Goal: Information Seeking & Learning: Learn about a topic

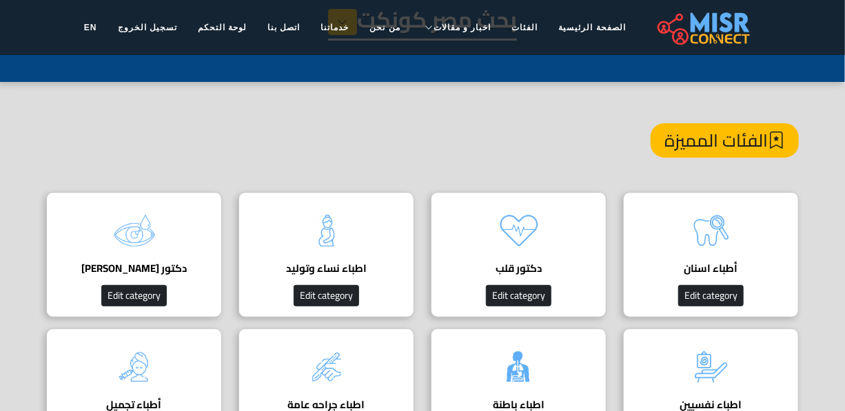
scroll to position [62, 0]
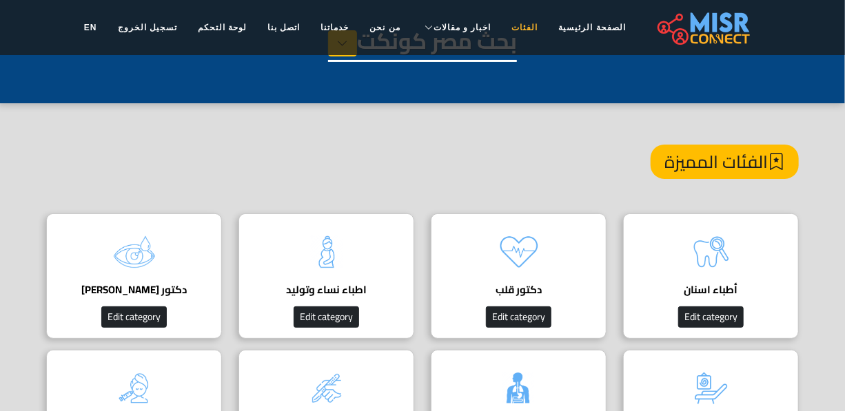
click at [510, 25] on link "الفئات" at bounding box center [525, 27] width 47 height 26
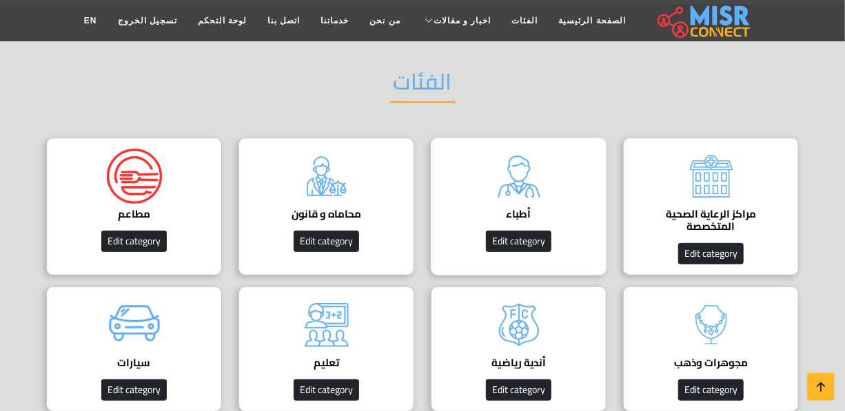
scroll to position [125, 0]
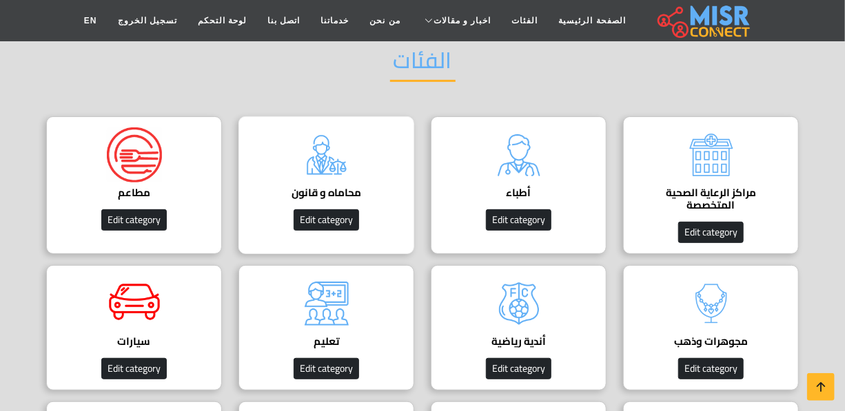
click at [307, 166] on img at bounding box center [326, 154] width 55 height 55
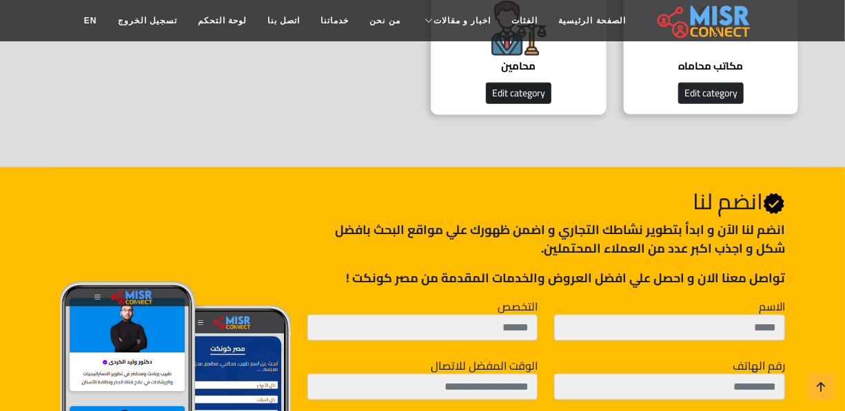
scroll to position [501, 0]
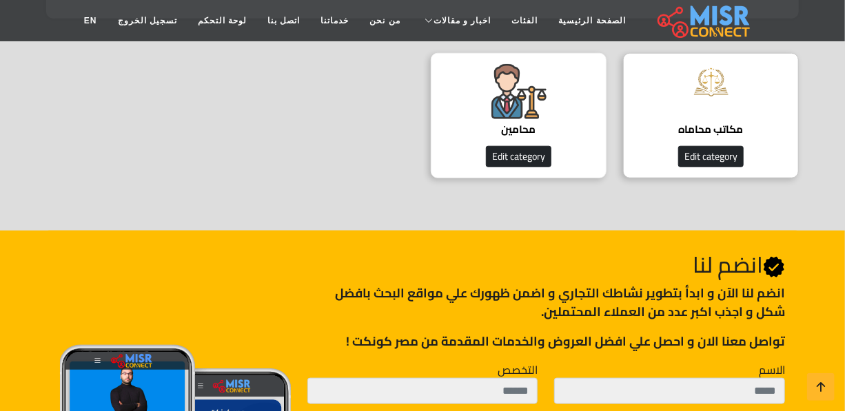
click at [526, 130] on h4 "محامين" at bounding box center [518, 129] width 133 height 12
click at [520, 123] on h4 "محامين" at bounding box center [518, 129] width 133 height 12
click at [509, 109] on img at bounding box center [518, 91] width 55 height 55
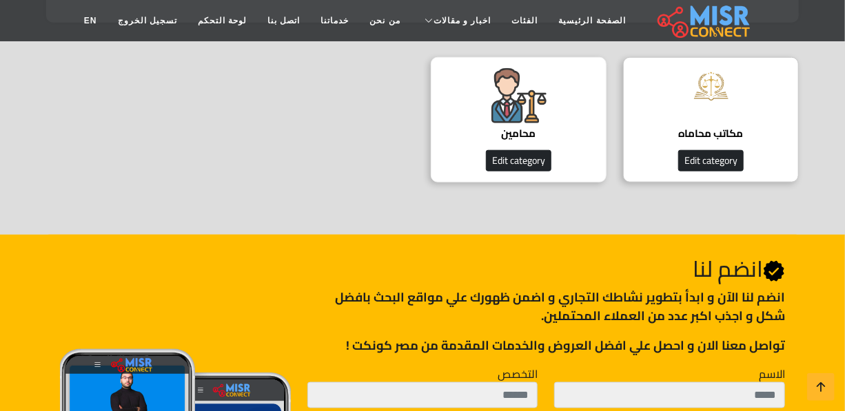
scroll to position [438, 0]
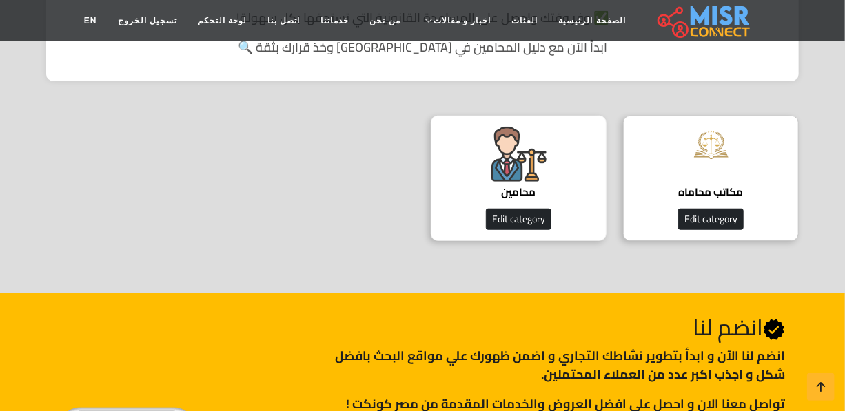
click at [511, 189] on h4 "محامين" at bounding box center [518, 192] width 133 height 12
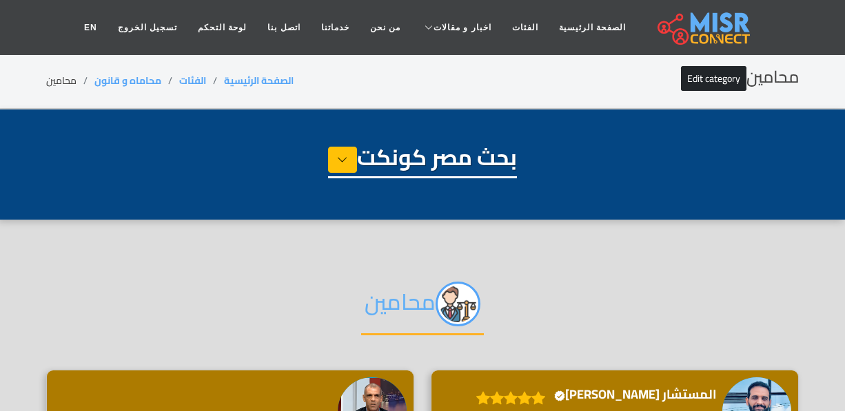
select select "**********"
select select "*******"
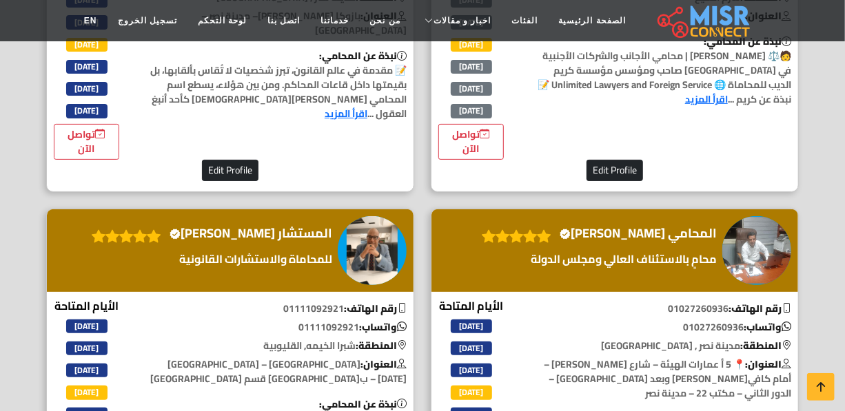
scroll to position [2380, 0]
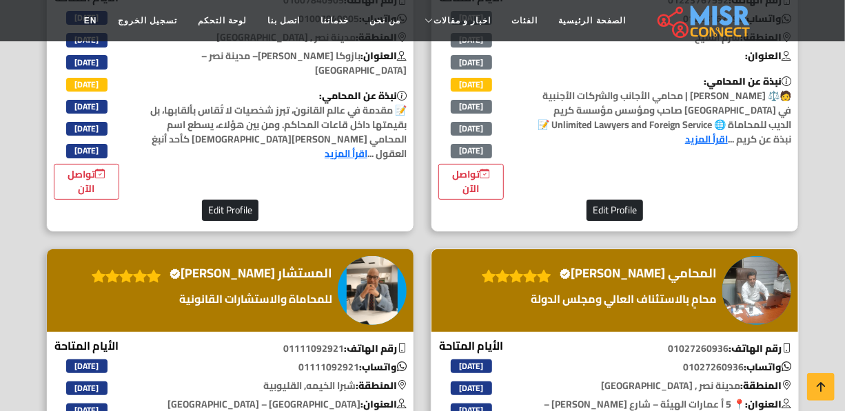
click at [646, 281] on h4 "المحامي [PERSON_NAME] Verified account" at bounding box center [638, 273] width 157 height 15
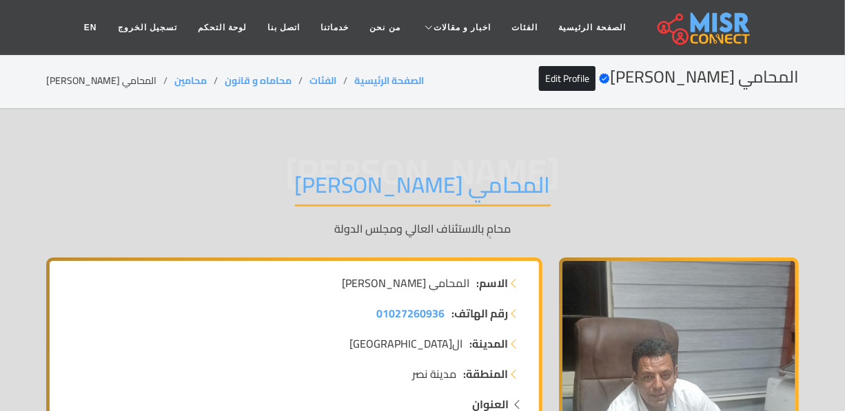
click at [454, 185] on h1 "المحامي شعبان قياتي" at bounding box center [423, 189] width 256 height 35
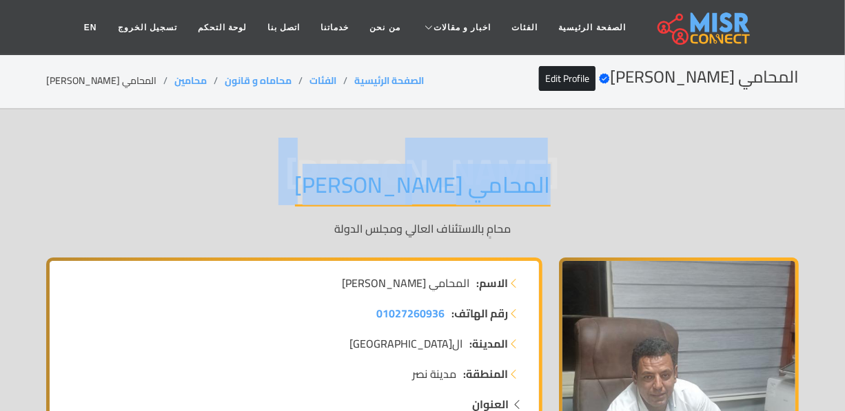
click at [454, 184] on h1 "المحامي شعبان قياتي" at bounding box center [423, 189] width 256 height 35
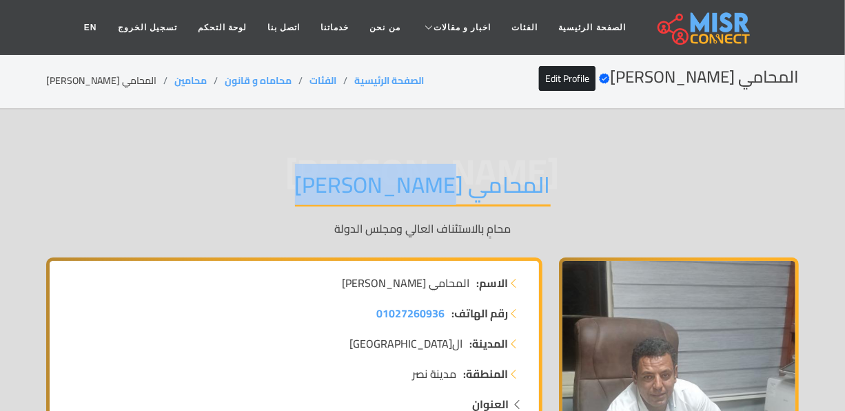
click at [454, 184] on h1 "المحامي شعبان قياتي" at bounding box center [423, 189] width 256 height 35
copy div "المحامي شعبان قياتي"
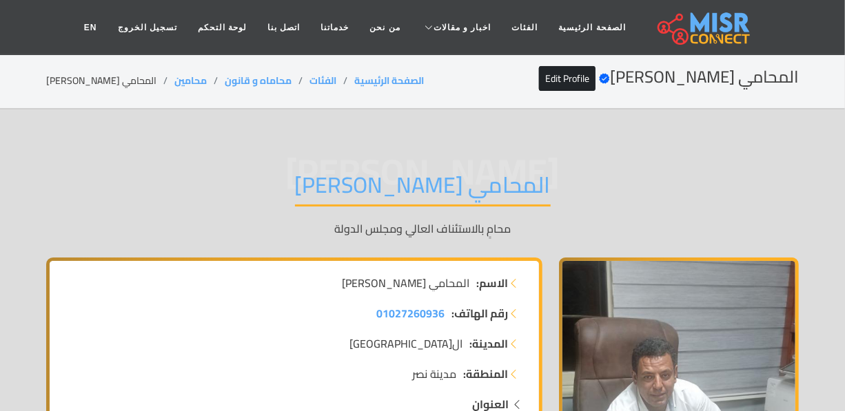
click at [99, 81] on li "المحامي شعبان قياتي" at bounding box center [110, 81] width 128 height 14
copy main "المحامي شعبان قياتي"
click at [79, 79] on li "المحامي شعبان قياتي" at bounding box center [110, 81] width 128 height 14
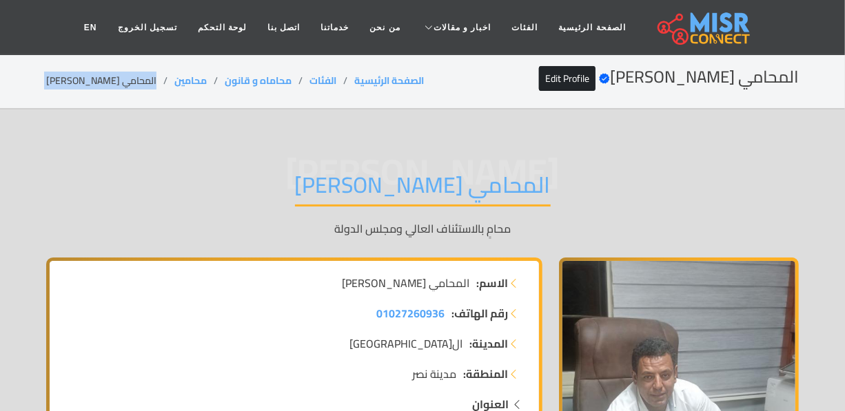
click at [81, 80] on li "المحامي شعبان قياتي" at bounding box center [110, 81] width 128 height 14
click at [82, 80] on li "المحامي شعبان قياتي" at bounding box center [110, 81] width 128 height 14
click at [82, 80] on li "المحامي [PERSON_NAME]" at bounding box center [110, 81] width 128 height 14
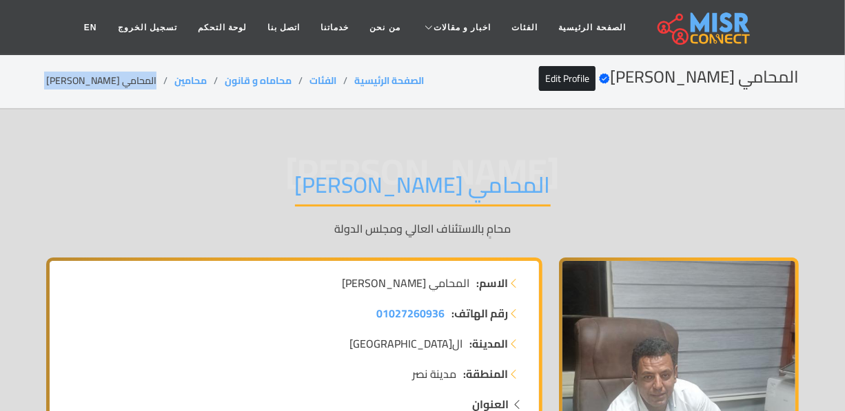
click at [82, 80] on li "المحامي [PERSON_NAME]" at bounding box center [110, 81] width 128 height 14
drag, startPoint x: 190, startPoint y: 82, endPoint x: 151, endPoint y: 82, distance: 39.3
click at [151, 82] on ol "الصفحة الرئيسية الفئات محاماه و قانون محامين المحامي شعبان قياتي" at bounding box center [235, 81] width 378 height 14
copy ol "محامين"
click at [345, 178] on h1 "المحامي [PERSON_NAME]" at bounding box center [423, 189] width 256 height 35
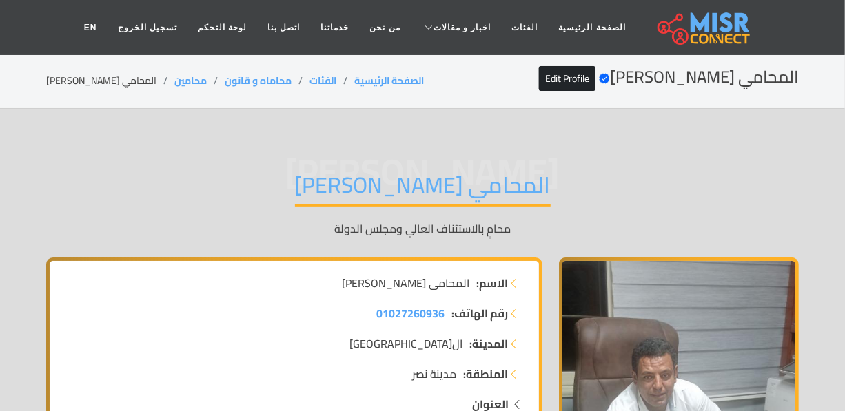
click at [347, 179] on h1 "المحامي [PERSON_NAME]" at bounding box center [423, 189] width 256 height 35
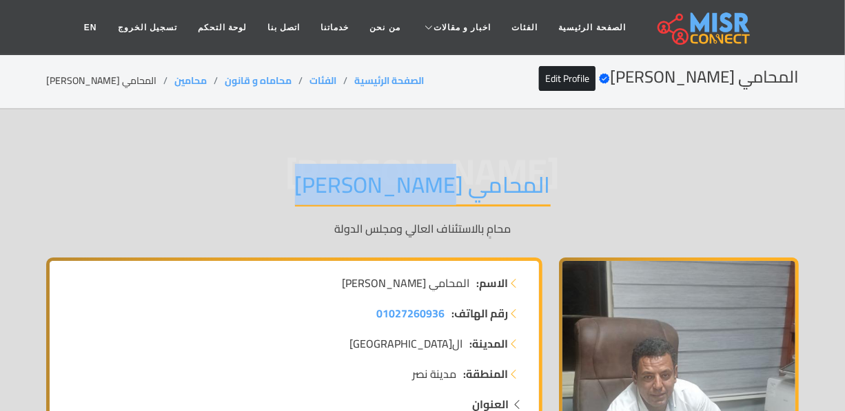
click at [347, 179] on h1 "المحامي [PERSON_NAME]" at bounding box center [423, 189] width 256 height 35
copy div "المحامي [PERSON_NAME]"
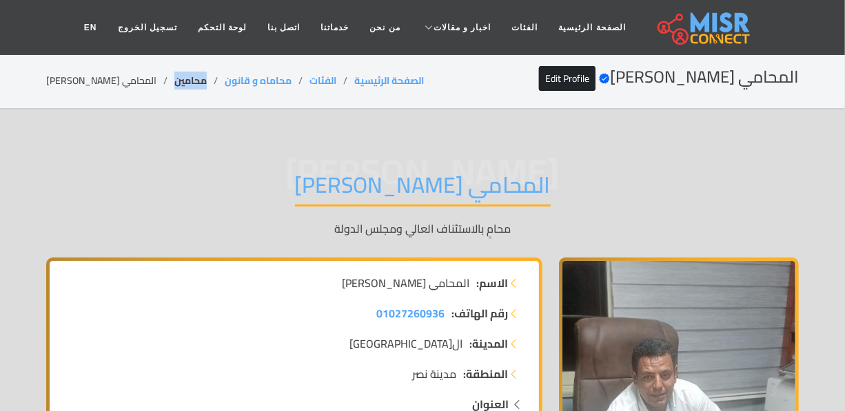
drag, startPoint x: 187, startPoint y: 85, endPoint x: 152, endPoint y: 90, distance: 35.5
click at [174, 88] on li "محامين" at bounding box center [199, 81] width 50 height 14
copy link "محامين"
click at [450, 192] on h1 "المحامي [PERSON_NAME]" at bounding box center [423, 189] width 256 height 35
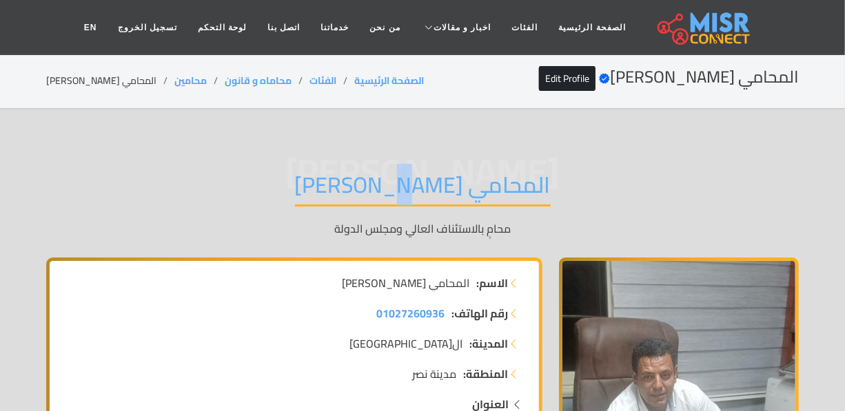
click at [450, 192] on h1 "المحامي [PERSON_NAME]" at bounding box center [423, 189] width 256 height 35
click at [449, 189] on h1 "المحامي [PERSON_NAME]" at bounding box center [423, 189] width 256 height 35
click at [432, 183] on h1 "المحامي [PERSON_NAME]" at bounding box center [423, 189] width 256 height 35
click at [432, 182] on h1 "المحامي [PERSON_NAME]" at bounding box center [423, 189] width 256 height 35
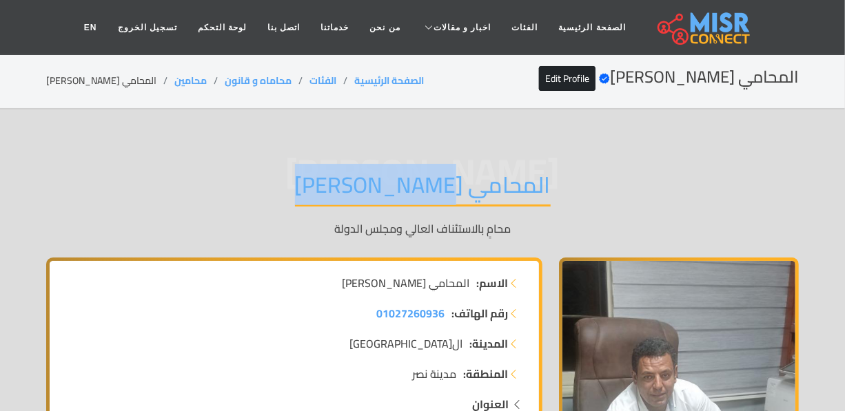
click at [432, 182] on h1 "المحامي [PERSON_NAME]" at bounding box center [423, 189] width 256 height 35
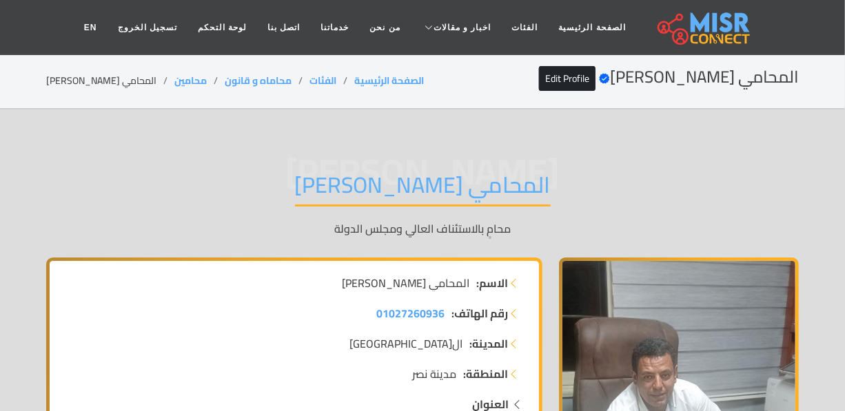
click at [116, 74] on li "المحامي [PERSON_NAME]" at bounding box center [110, 81] width 128 height 14
copy main "المحامي [PERSON_NAME]"
drag, startPoint x: 186, startPoint y: 75, endPoint x: 147, endPoint y: 76, distance: 39.3
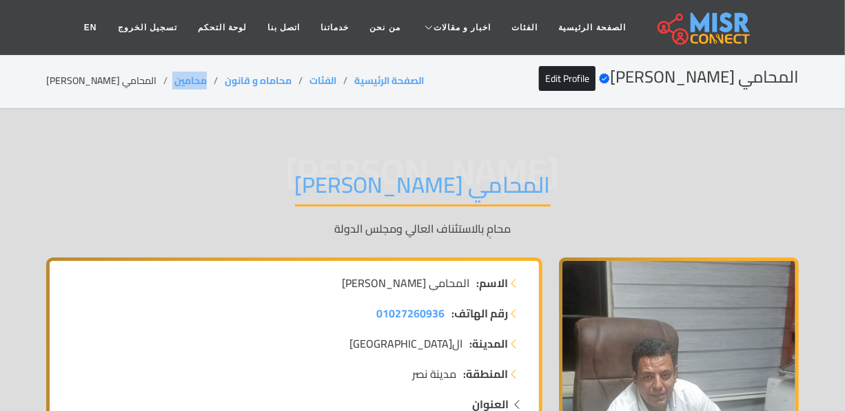
click at [147, 76] on ol "الصفحة الرئيسية الفئات محاماه و قانون محامين المحامي شعبان قياتي" at bounding box center [235, 81] width 378 height 14
copy ol "محامين"
click at [124, 88] on li "المحامي [PERSON_NAME]" at bounding box center [110, 81] width 128 height 14
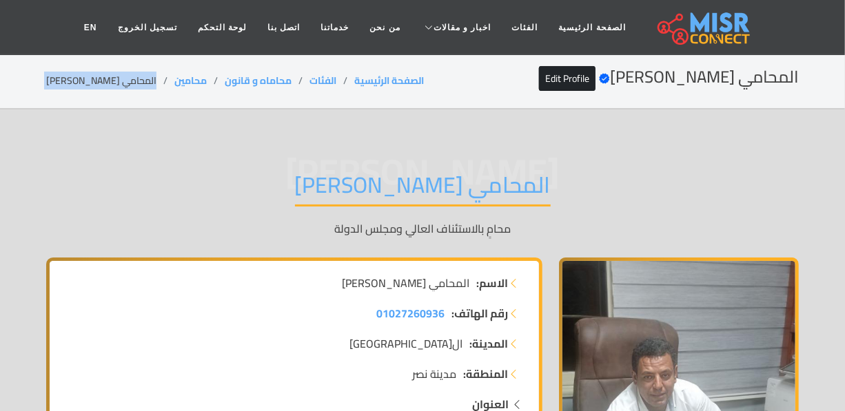
copy main "المحامي [PERSON_NAME]"
drag, startPoint x: 192, startPoint y: 79, endPoint x: 152, endPoint y: 85, distance: 39.8
click at [152, 85] on ol "الصفحة الرئيسية الفئات محاماه و قانون محامين المحامي شعبان قياتي" at bounding box center [235, 81] width 378 height 14
copy ol "محامين"
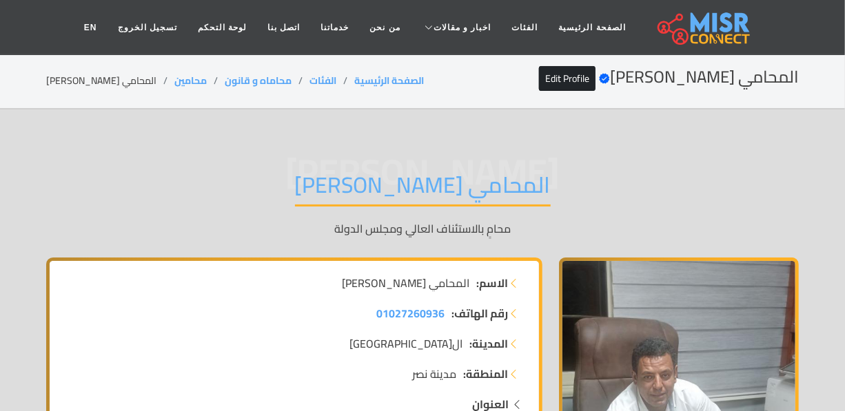
click at [375, 200] on h1 "المحامي [PERSON_NAME]" at bounding box center [423, 189] width 256 height 35
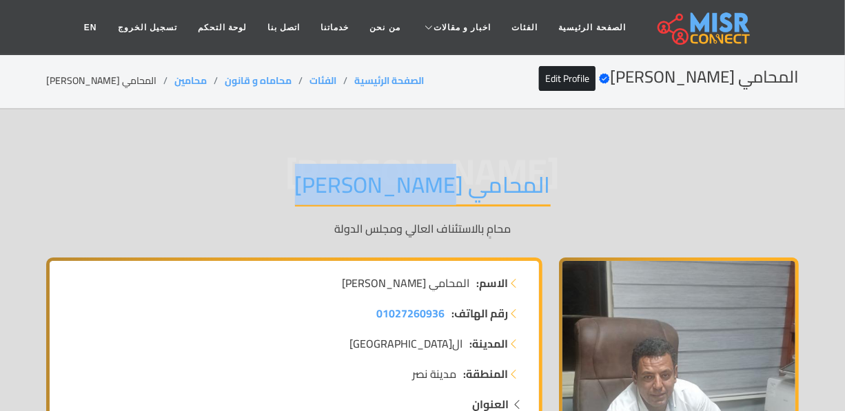
click at [375, 200] on h1 "المحامي [PERSON_NAME]" at bounding box center [423, 189] width 256 height 35
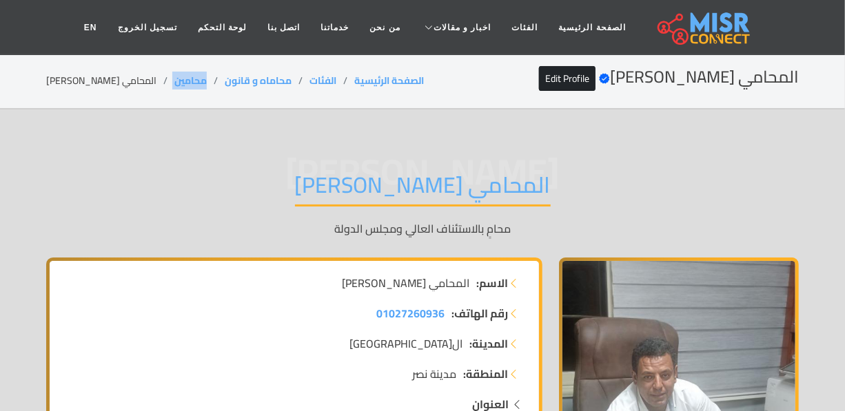
drag, startPoint x: 189, startPoint y: 81, endPoint x: 152, endPoint y: 81, distance: 37.2
click at [152, 81] on ol "الصفحة الرئيسية الفئات محاماه و قانون محامين المحامي شعبان قياتي" at bounding box center [235, 81] width 378 height 14
click at [123, 83] on li "المحامي [PERSON_NAME]" at bounding box center [110, 81] width 128 height 14
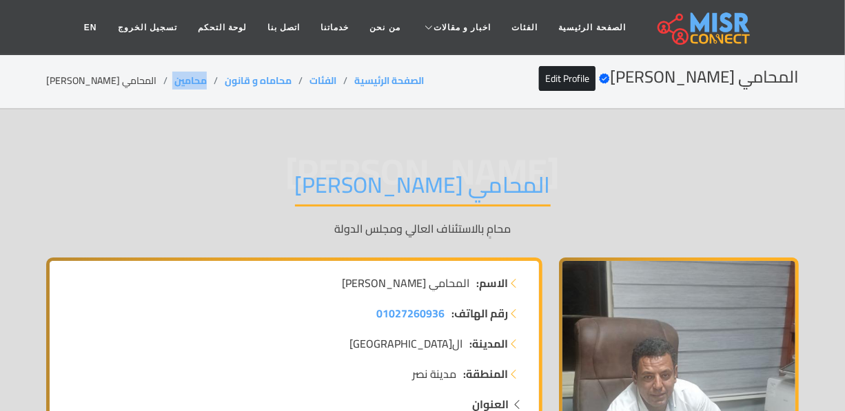
drag, startPoint x: 188, startPoint y: 76, endPoint x: 151, endPoint y: 85, distance: 38.1
click at [151, 85] on ol "الصفحة الرئيسية الفئات محاماه و قانون محامين المحامي شعبان قياتي" at bounding box center [235, 81] width 378 height 14
click at [103, 71] on div "المحامي شعبان قياتي Verified account Edit Profile الصفحة الرئيسية الفئات محاماه…" at bounding box center [422, 81] width 752 height 27
click at [104, 74] on li "المحامي [PERSON_NAME]" at bounding box center [110, 81] width 128 height 14
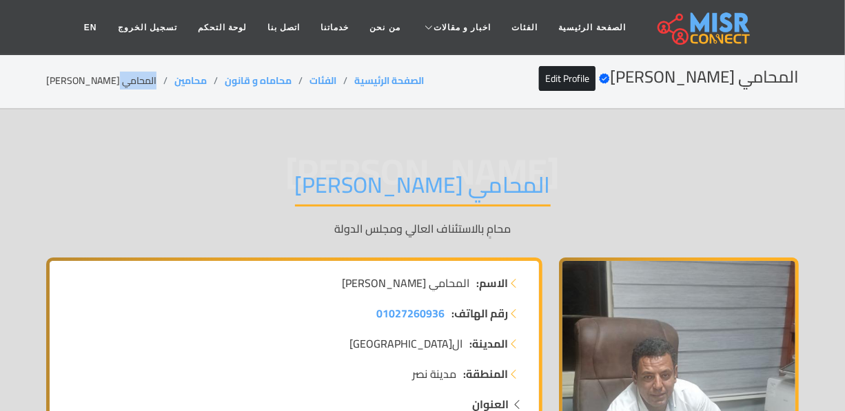
click at [105, 74] on li "المحامي [PERSON_NAME]" at bounding box center [110, 81] width 128 height 14
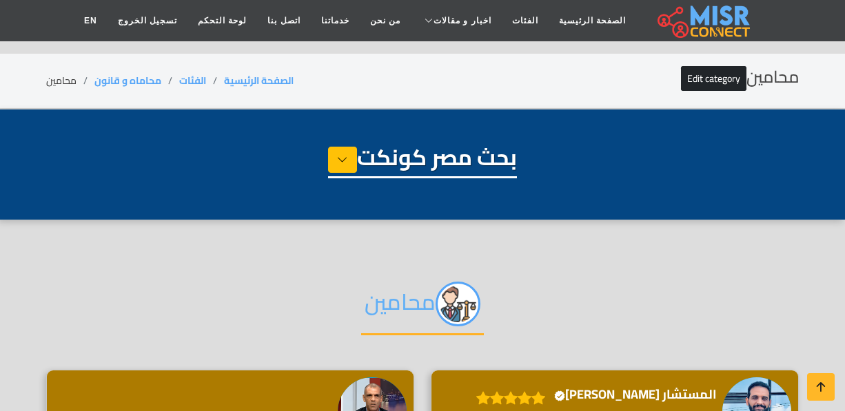
select select "**********"
select select "*******"
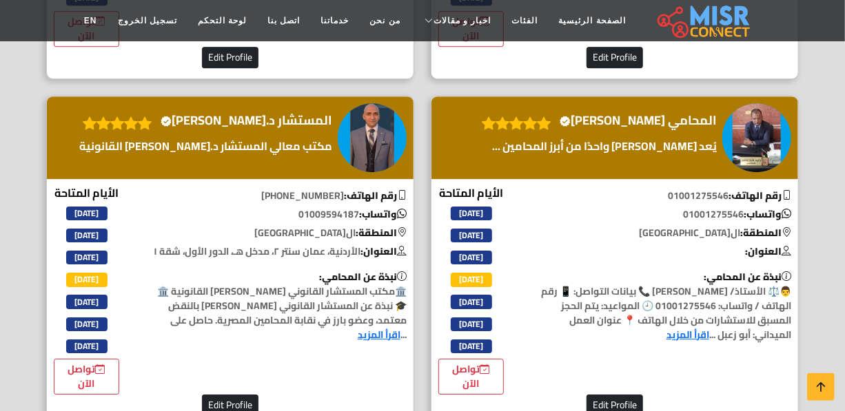
scroll to position [1816, 0]
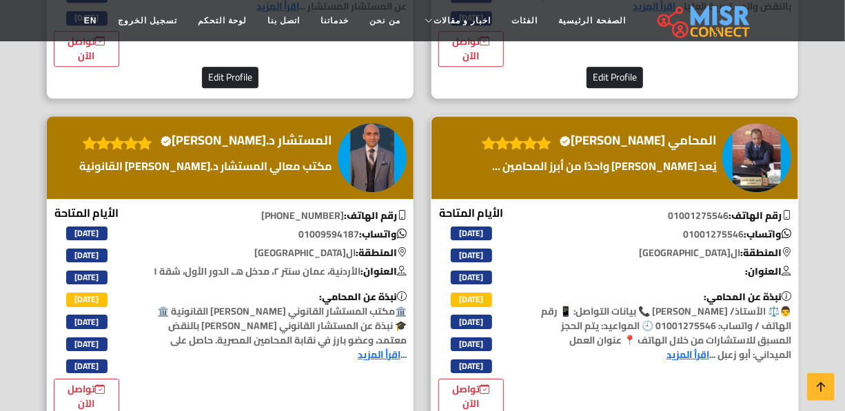
click at [633, 133] on h4 "المحامي وليد طه Verified account" at bounding box center [638, 140] width 157 height 15
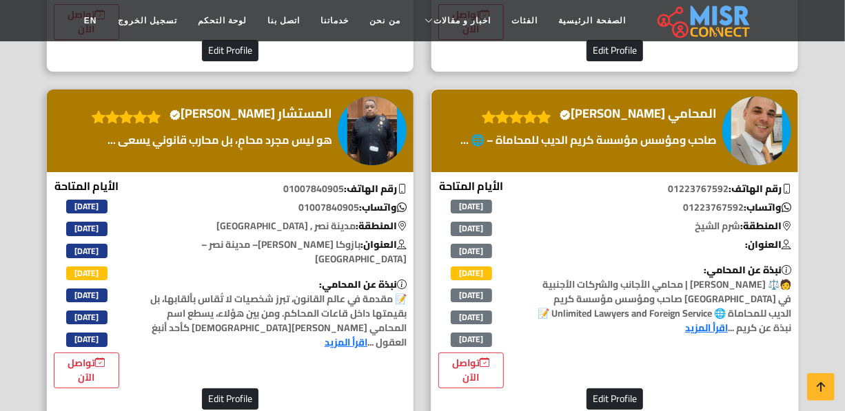
scroll to position [2192, 0]
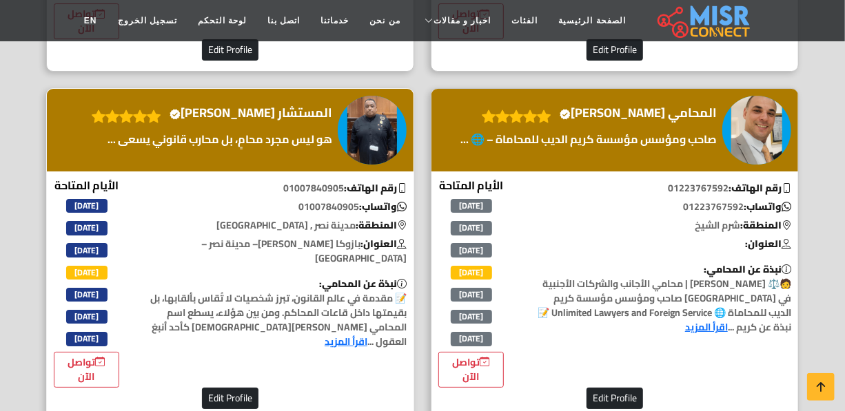
click at [302, 121] on h4 "المستشار مصطفى المغربي Verified account" at bounding box center [251, 112] width 163 height 15
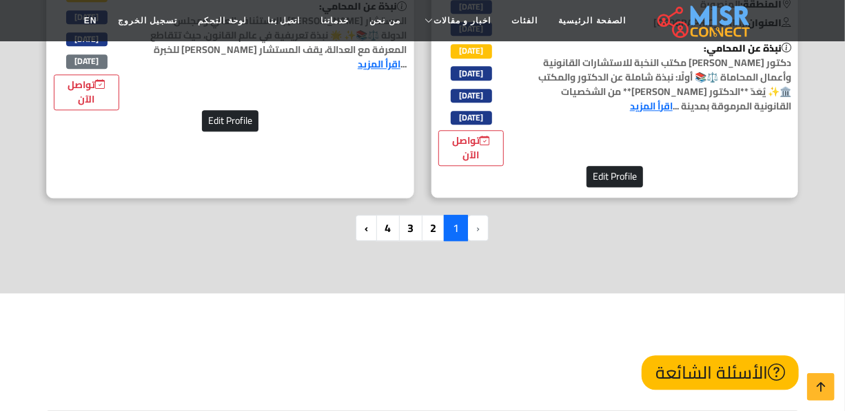
scroll to position [3884, 0]
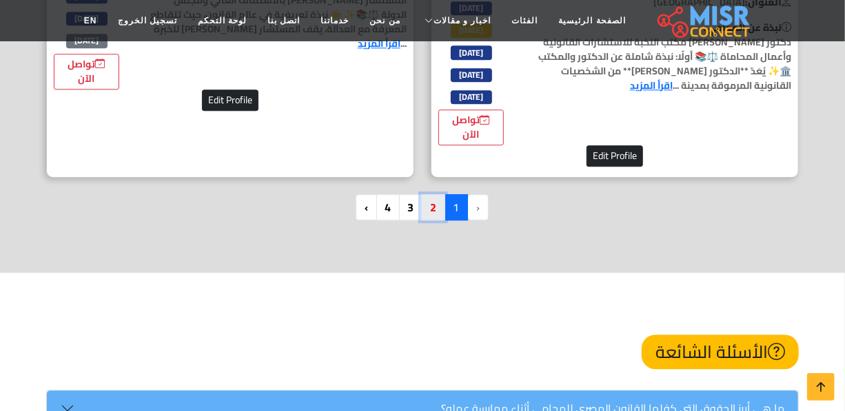
click at [426, 221] on link "2" at bounding box center [433, 207] width 24 height 26
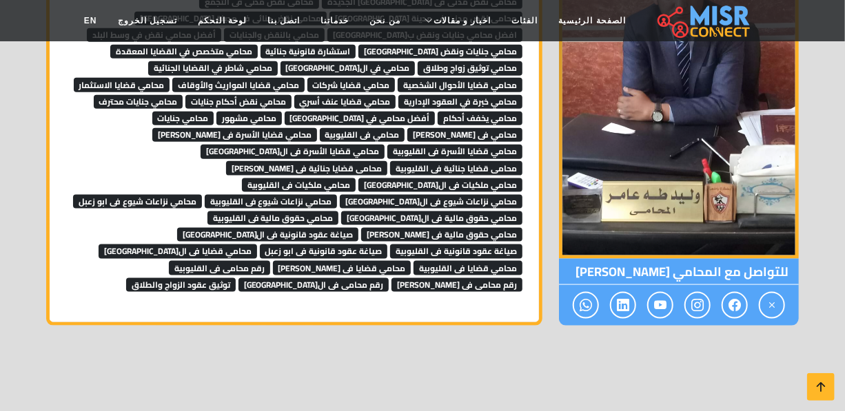
scroll to position [2881, 0]
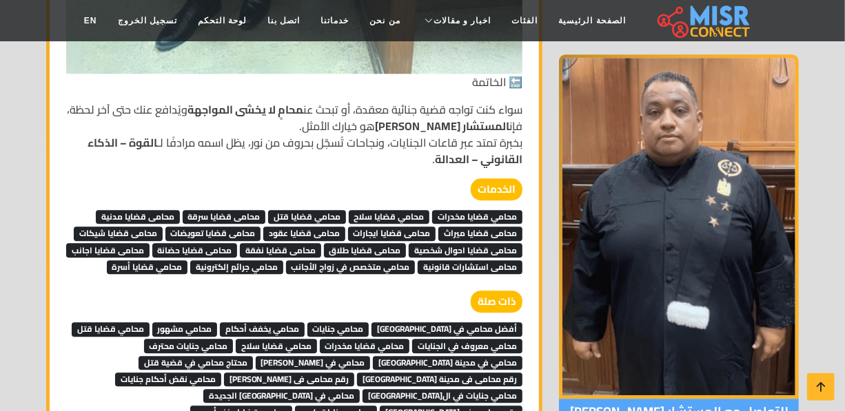
scroll to position [6327, 0]
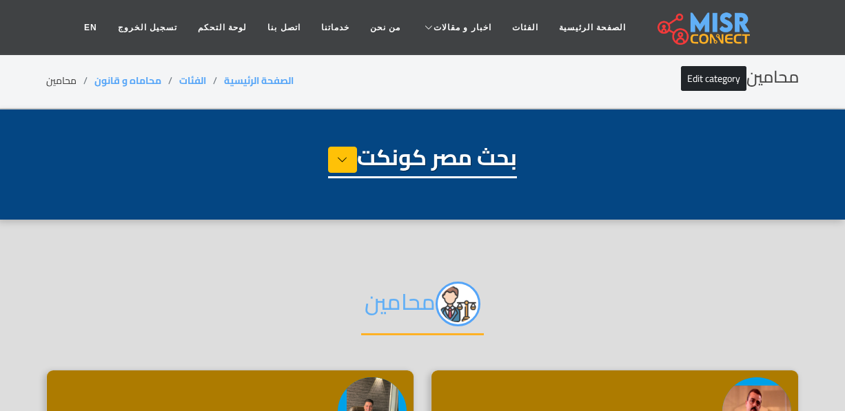
select select "**********"
select select "*******"
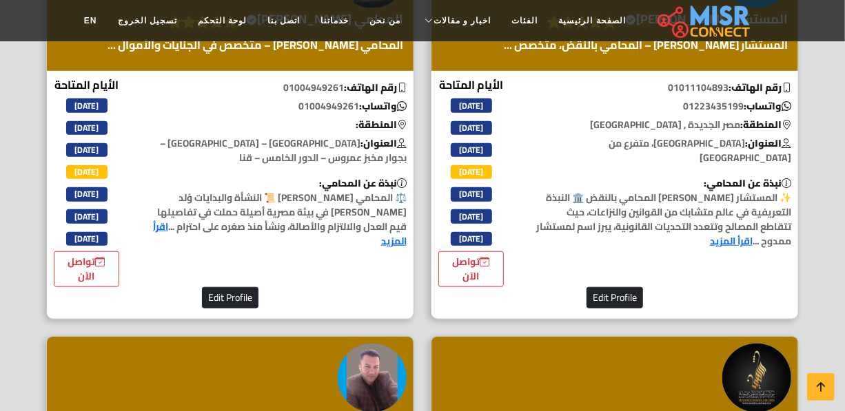
scroll to position [689, 0]
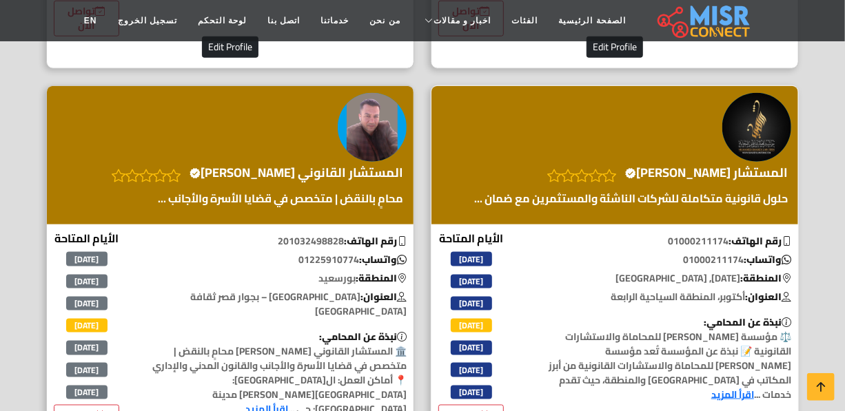
click at [732, 165] on h4 "المستشار محمد شاهين Verified account" at bounding box center [706, 172] width 163 height 15
click at [305, 172] on h4 "المستشار القانوني محمد إمام حسنين Verified account" at bounding box center [296, 172] width 214 height 15
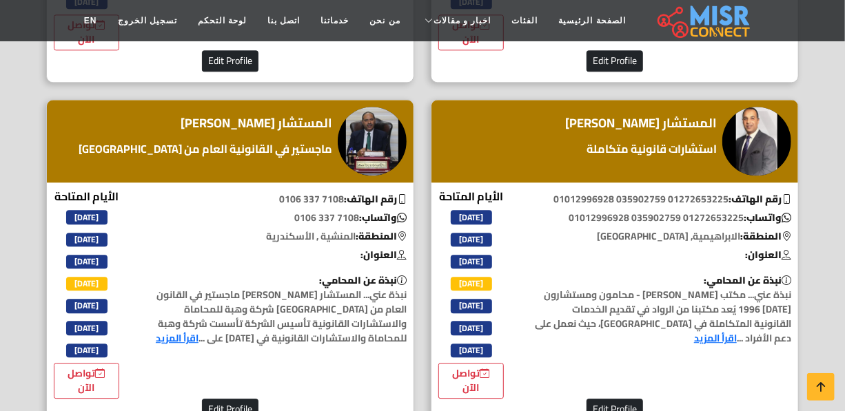
scroll to position [4072, 0]
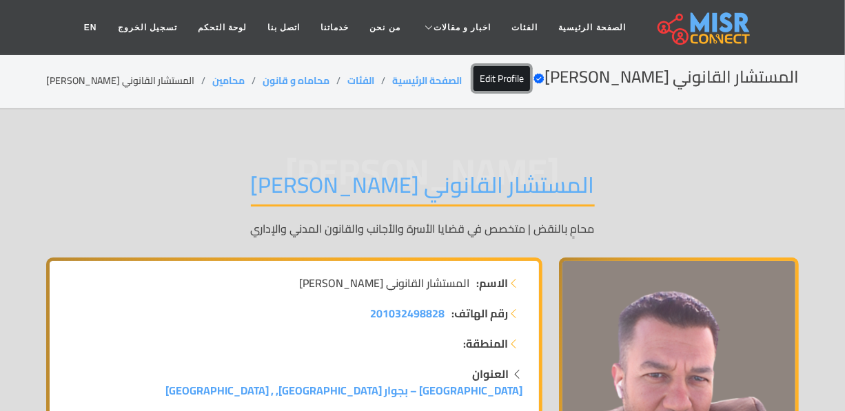
click at [506, 69] on link "Edit Profile" at bounding box center [501, 78] width 57 height 25
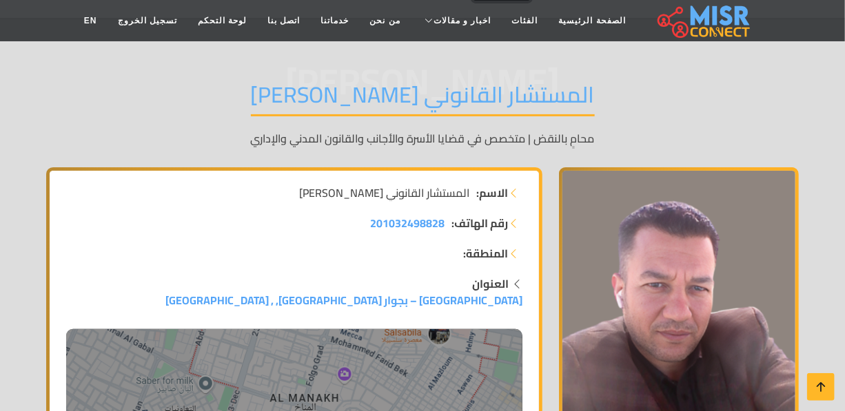
scroll to position [187, 0]
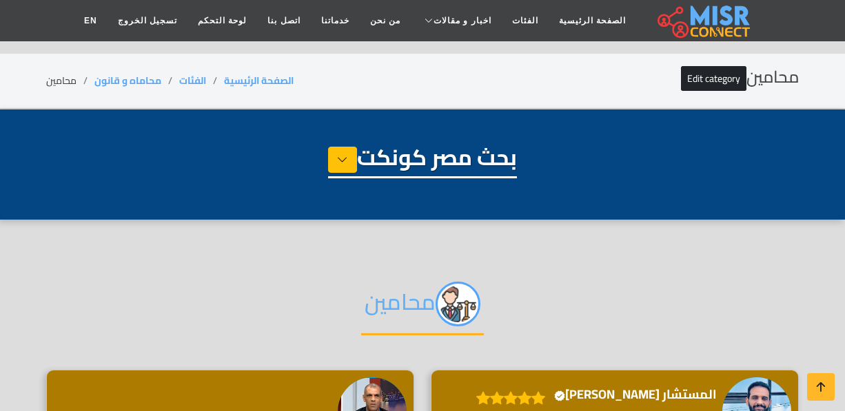
select select "**********"
select select "*******"
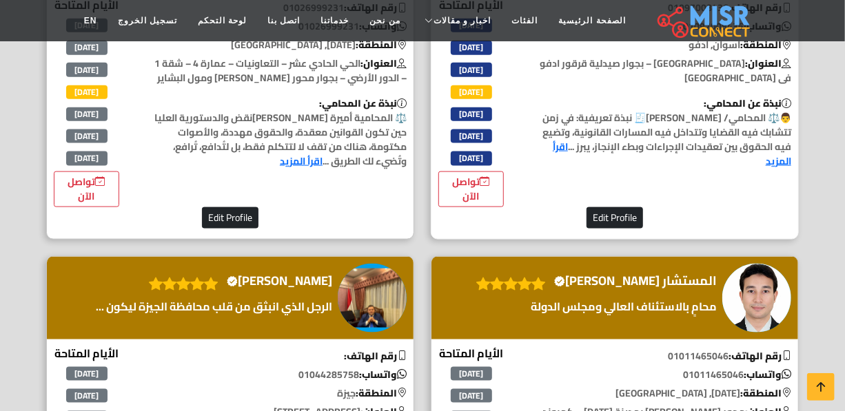
scroll to position [2881, 0]
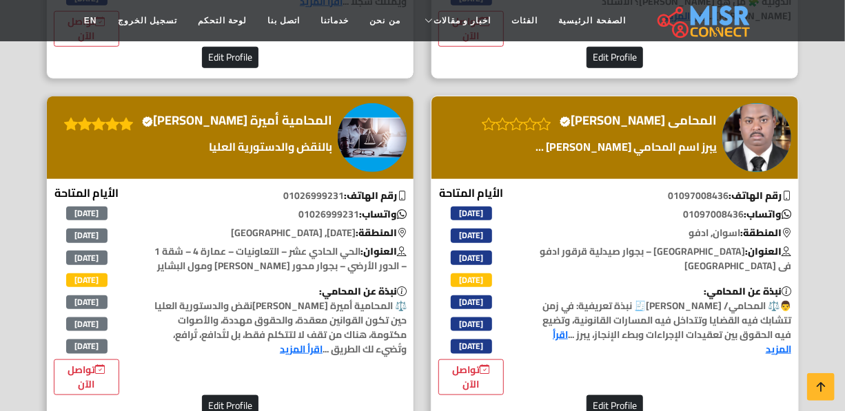
click at [584, 128] on h4 "المحامى زيدان مرعي زيدان حامد Verified account" at bounding box center [638, 120] width 157 height 15
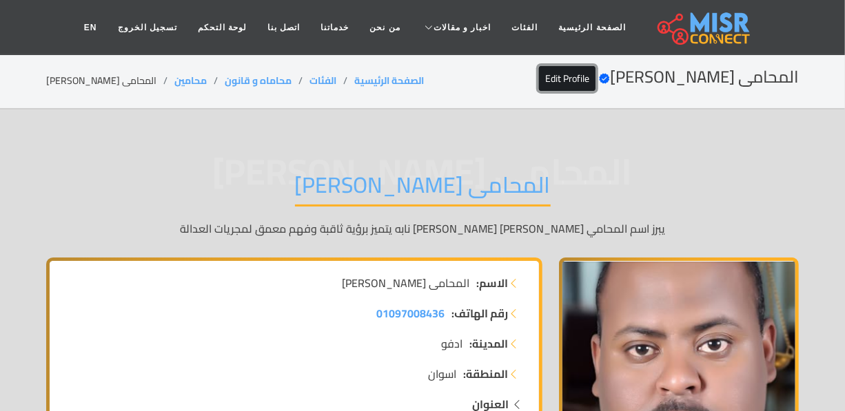
click at [539, 83] on link "Edit Profile" at bounding box center [567, 78] width 57 height 25
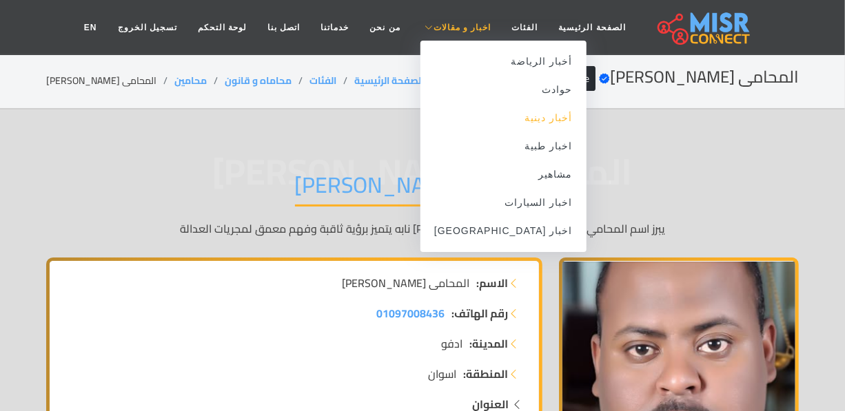
click at [516, 127] on link "أخبار دينية" at bounding box center [503, 118] width 166 height 28
click at [524, 124] on link "أخبار دينية" at bounding box center [503, 118] width 166 height 28
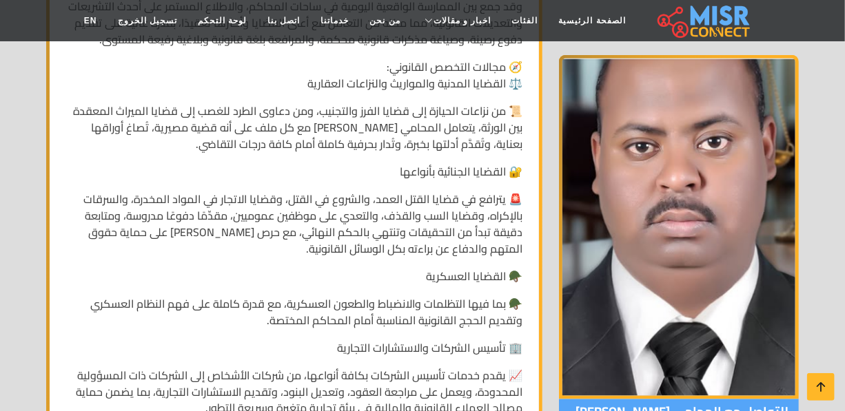
scroll to position [939, 0]
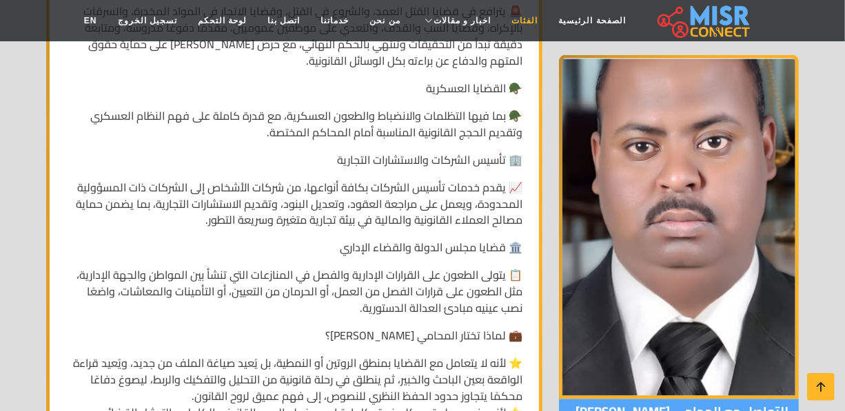
click at [506, 14] on link "الفئات" at bounding box center [525, 21] width 47 height 26
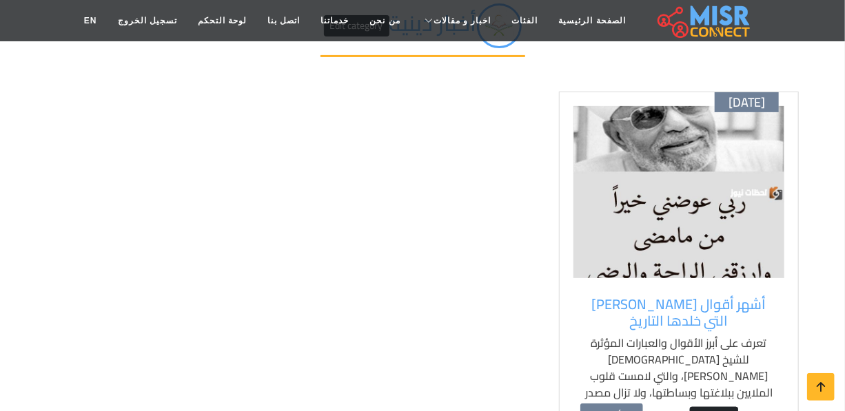
scroll to position [62, 0]
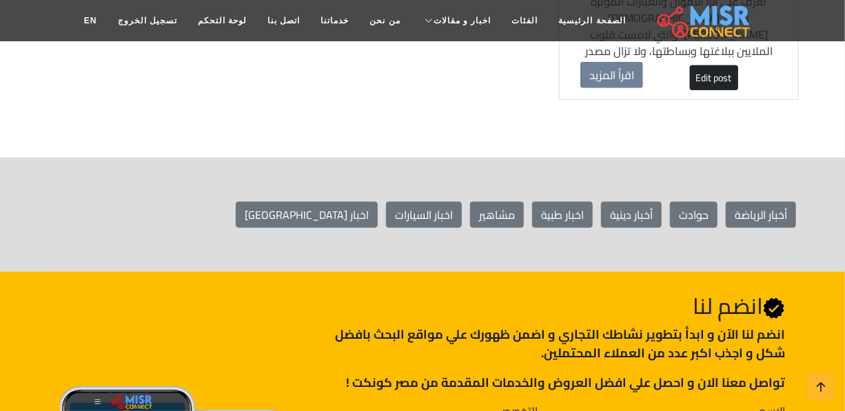
scroll to position [501, 0]
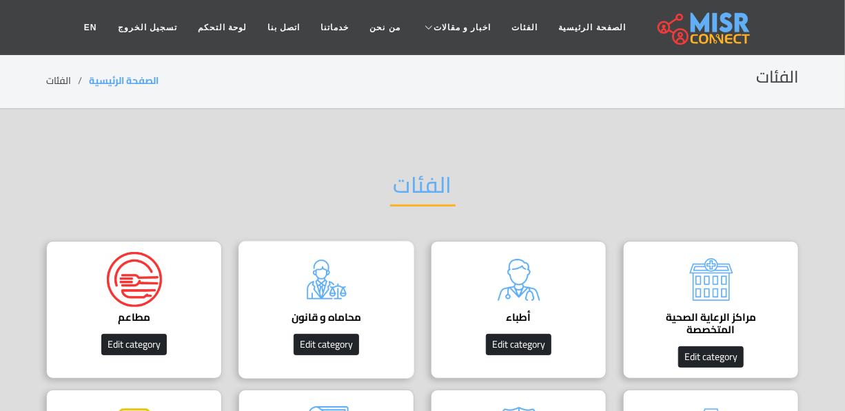
click at [287, 263] on div "محاماه و قانون دليل المحامين في [GEOGRAPHIC_DATA] Edit category" at bounding box center [326, 310] width 176 height 138
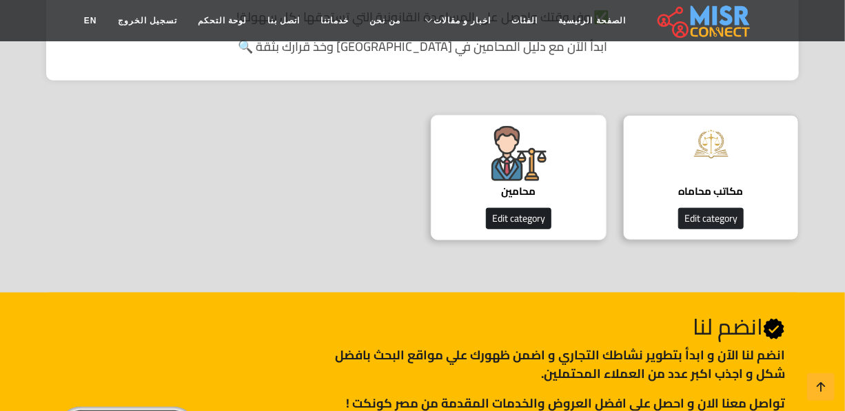
scroll to position [438, 0]
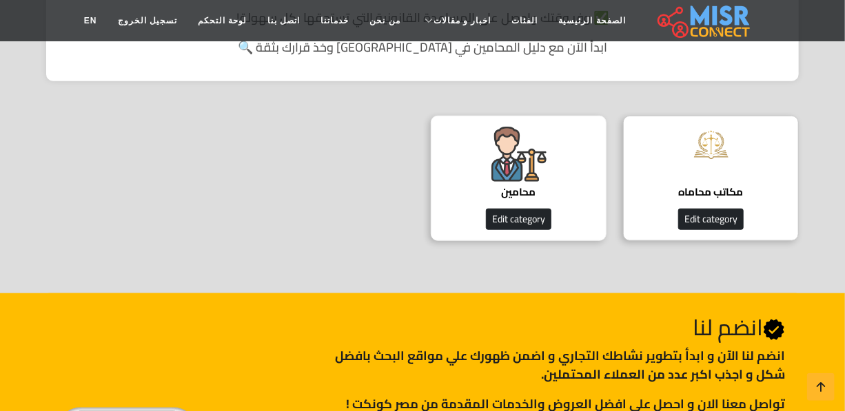
click at [503, 196] on h4 "محامين" at bounding box center [518, 192] width 133 height 12
click at [536, 192] on h4 "محامين" at bounding box center [518, 192] width 133 height 12
click at [546, 186] on h4 "محامين" at bounding box center [518, 192] width 133 height 12
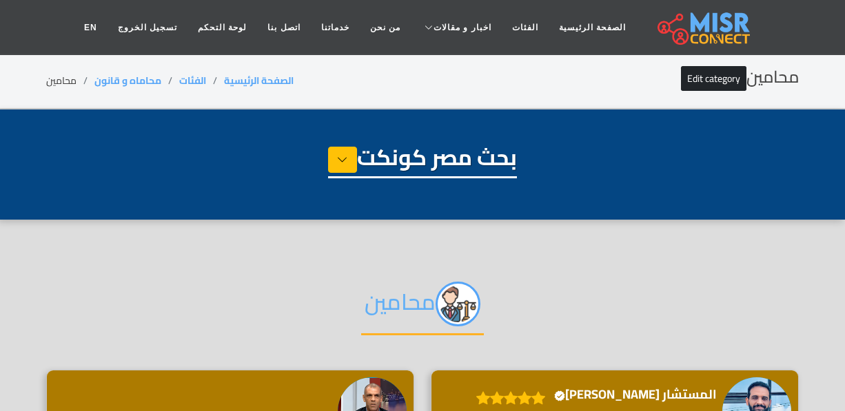
select select "**********"
select select "*******"
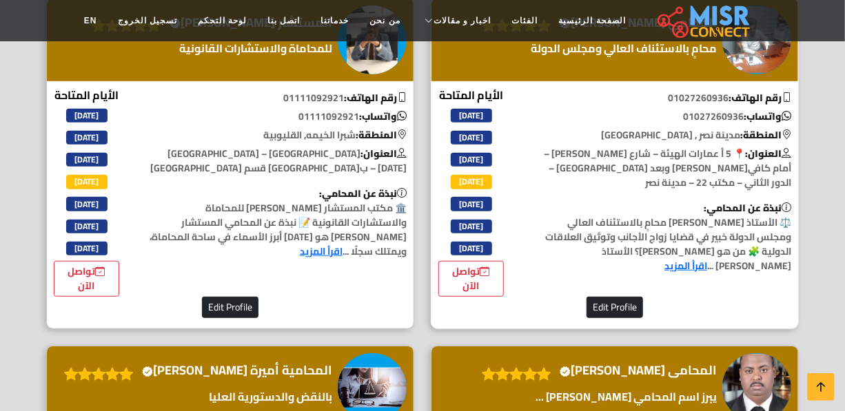
scroll to position [2568, 0]
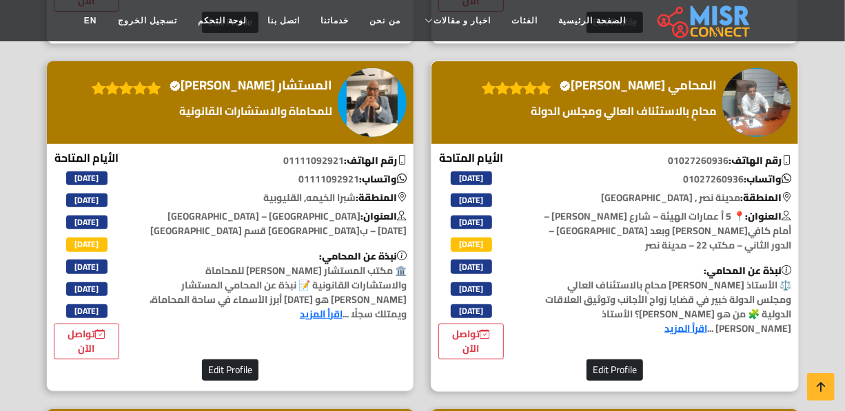
click at [662, 93] on h4 "المحامي [PERSON_NAME] Verified account" at bounding box center [638, 85] width 157 height 15
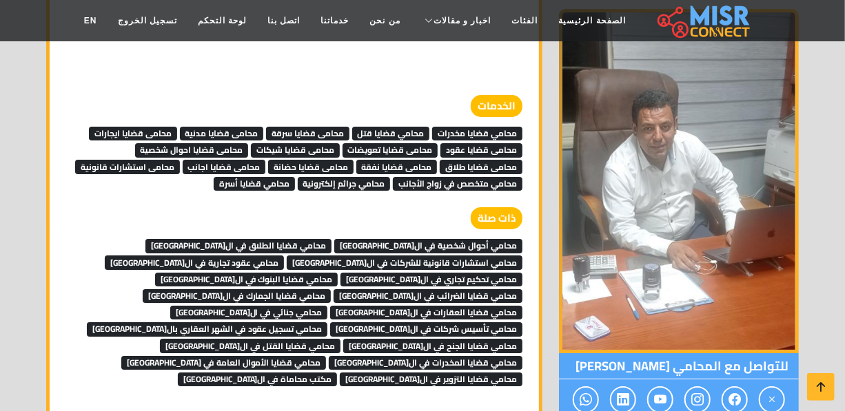
scroll to position [4565, 0]
